Goal: Task Accomplishment & Management: Manage account settings

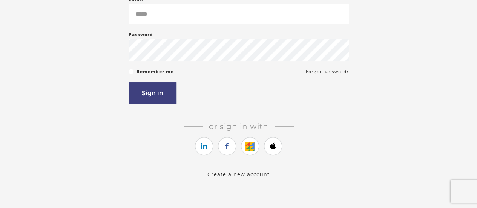
scroll to position [38, 0]
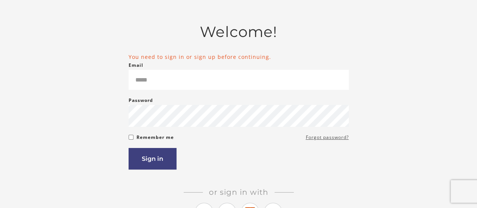
click at [323, 139] on link "Forgot password?" at bounding box center [327, 137] width 43 height 9
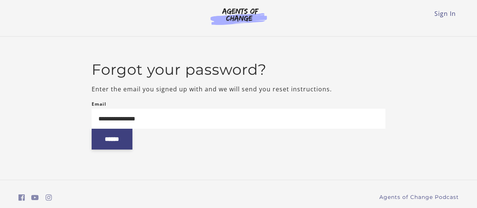
type input "**********"
click at [122, 145] on input "******" at bounding box center [112, 139] width 41 height 21
